Goal: Task Accomplishment & Management: Use online tool/utility

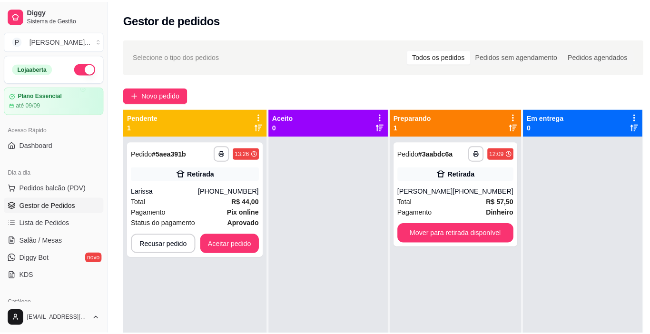
scroll to position [10, 0]
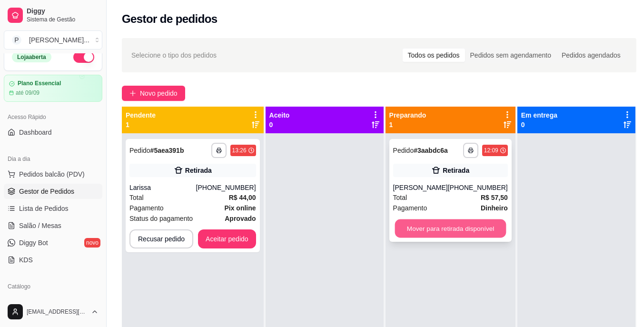
click at [409, 229] on button "Mover para retirada disponível" at bounding box center [450, 228] width 111 height 19
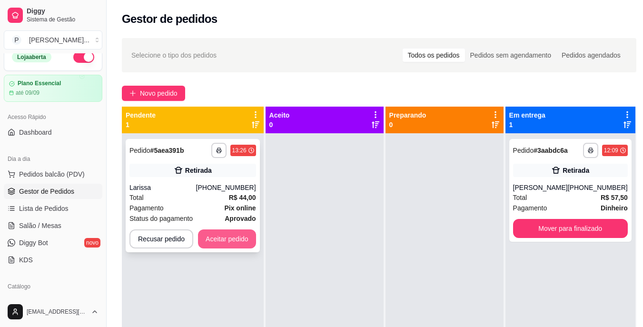
click at [232, 239] on button "Aceitar pedido" at bounding box center [227, 238] width 58 height 19
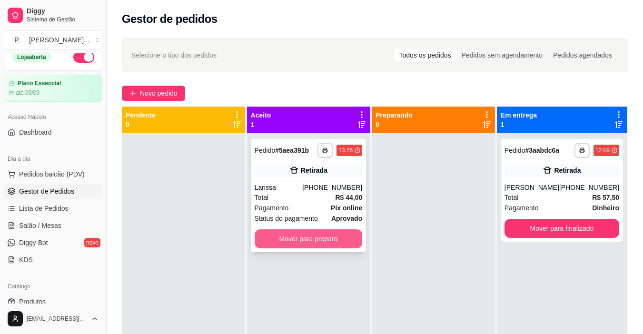
click at [287, 240] on button "Mover para preparo" at bounding box center [309, 238] width 108 height 19
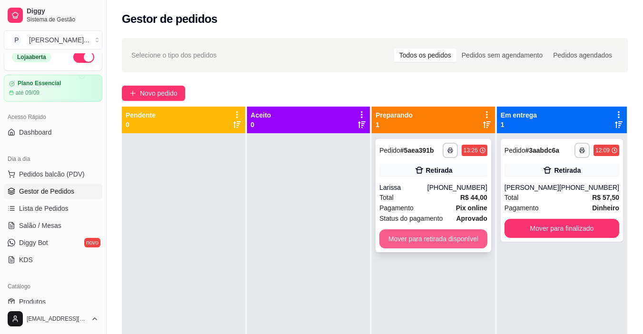
click at [435, 238] on button "Mover para retirada disponível" at bounding box center [433, 238] width 108 height 19
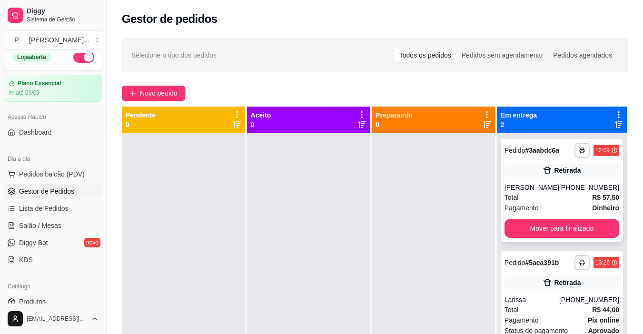
click at [567, 191] on div "[PHONE_NUMBER]" at bounding box center [589, 188] width 60 height 10
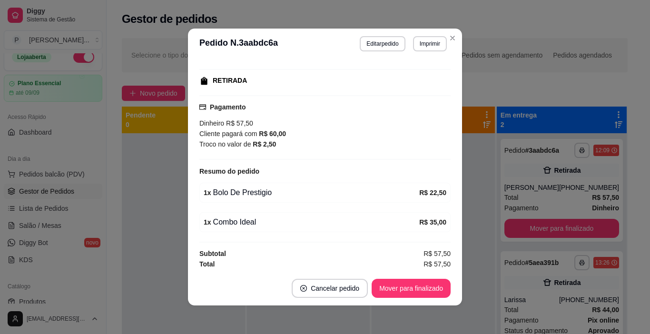
scroll to position [141, 0]
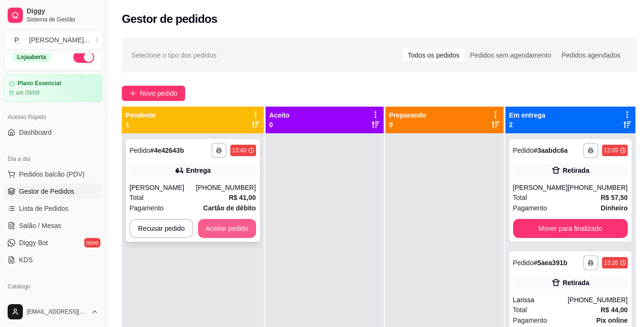
click at [223, 232] on button "Aceitar pedido" at bounding box center [227, 228] width 58 height 19
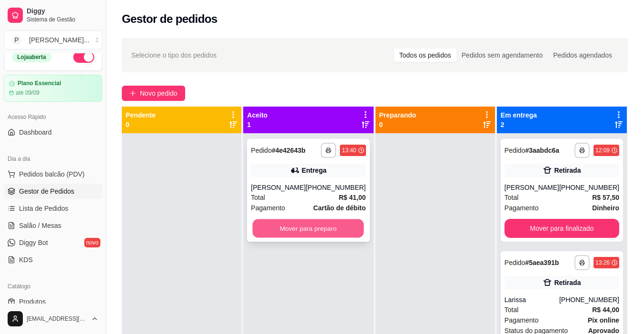
click at [292, 228] on button "Mover para preparo" at bounding box center [308, 228] width 111 height 19
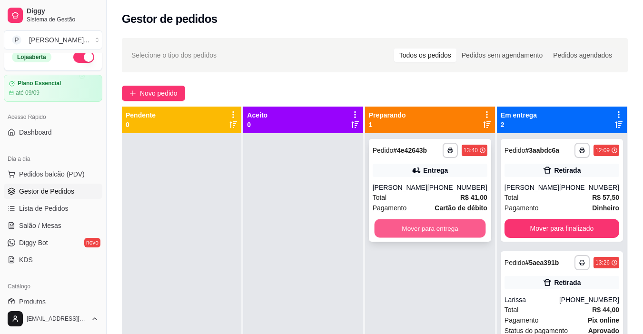
click at [394, 232] on button "Mover para entrega" at bounding box center [429, 228] width 111 height 19
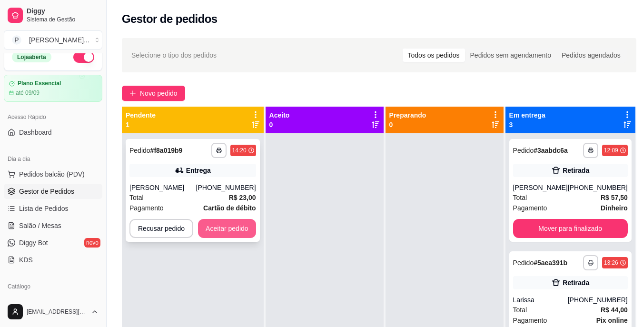
click at [247, 228] on button "Aceitar pedido" at bounding box center [227, 228] width 58 height 19
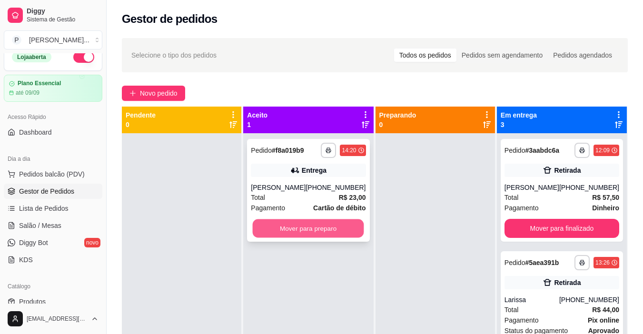
click at [276, 229] on button "Mover para preparo" at bounding box center [308, 228] width 111 height 19
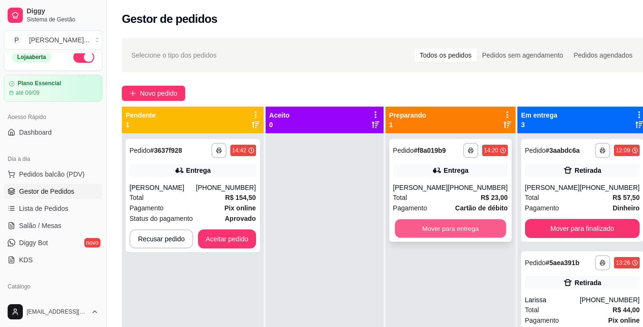
click at [453, 228] on button "Mover para entrega" at bounding box center [450, 228] width 111 height 19
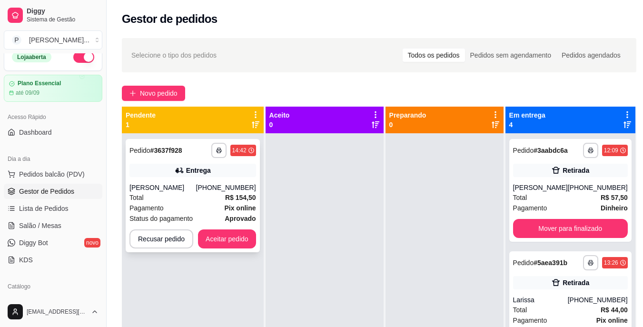
click at [239, 248] on div "**********" at bounding box center [193, 195] width 134 height 113
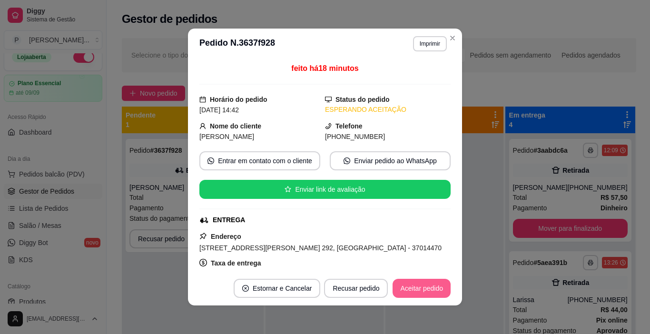
click at [436, 288] on button "Aceitar pedido" at bounding box center [422, 288] width 58 height 19
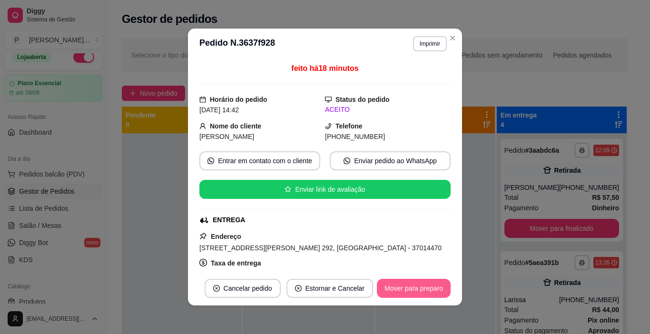
click at [436, 287] on button "Mover para preparo" at bounding box center [414, 288] width 74 height 19
